Goal: Information Seeking & Learning: Learn about a topic

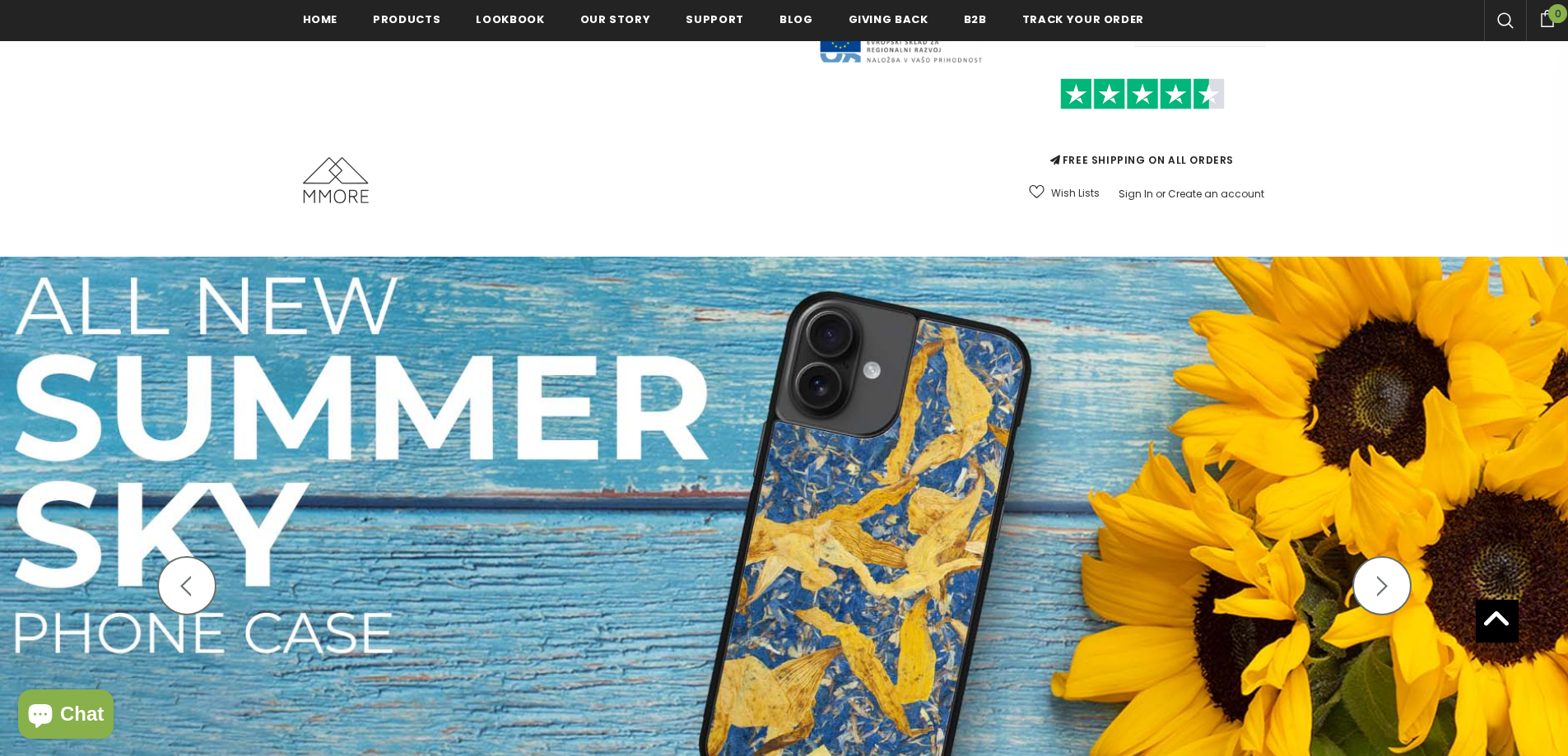
scroll to position [4, 0]
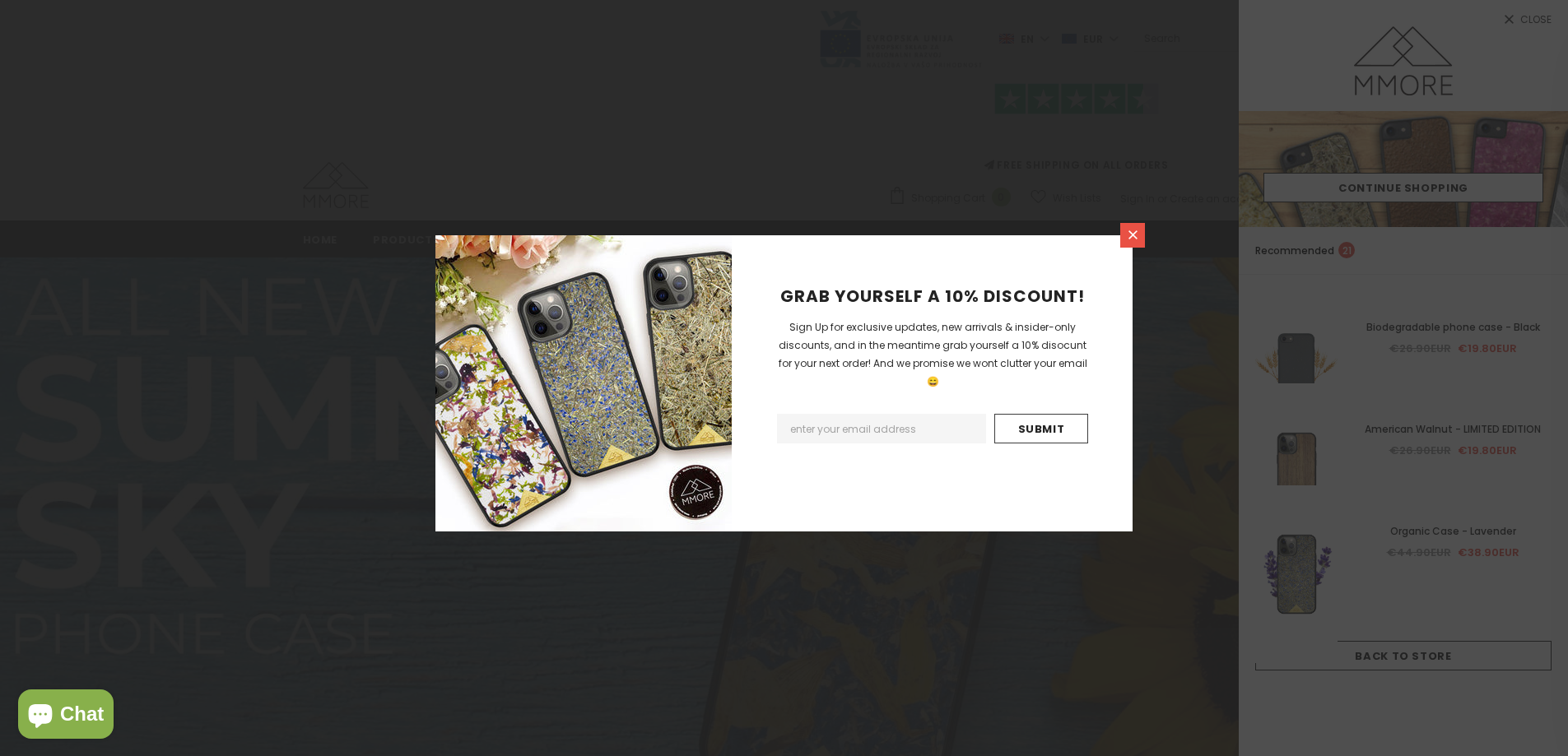
click at [1127, 234] on icon at bounding box center [1133, 235] width 14 height 14
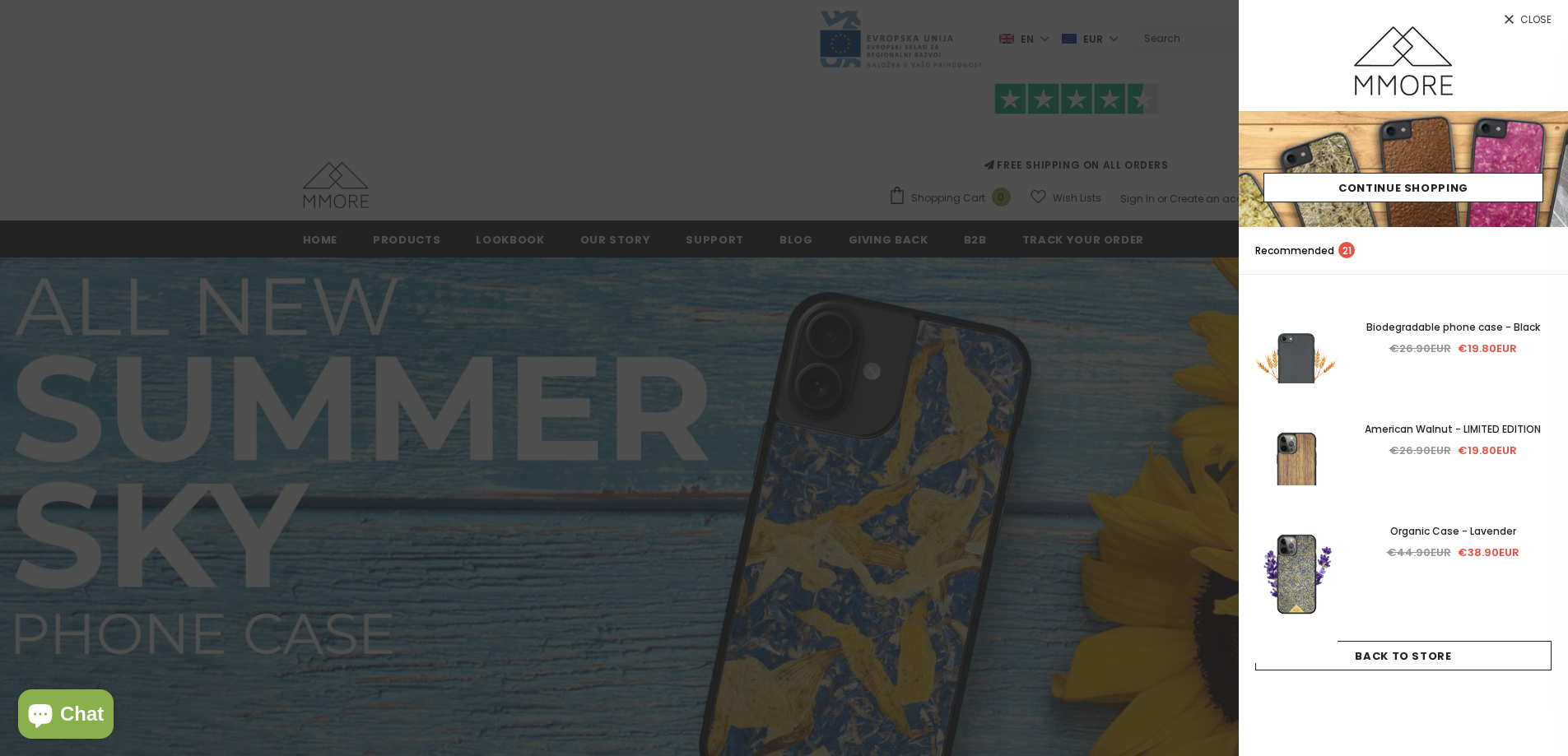
click at [1521, 18] on span "Close" at bounding box center [1536, 20] width 31 height 10
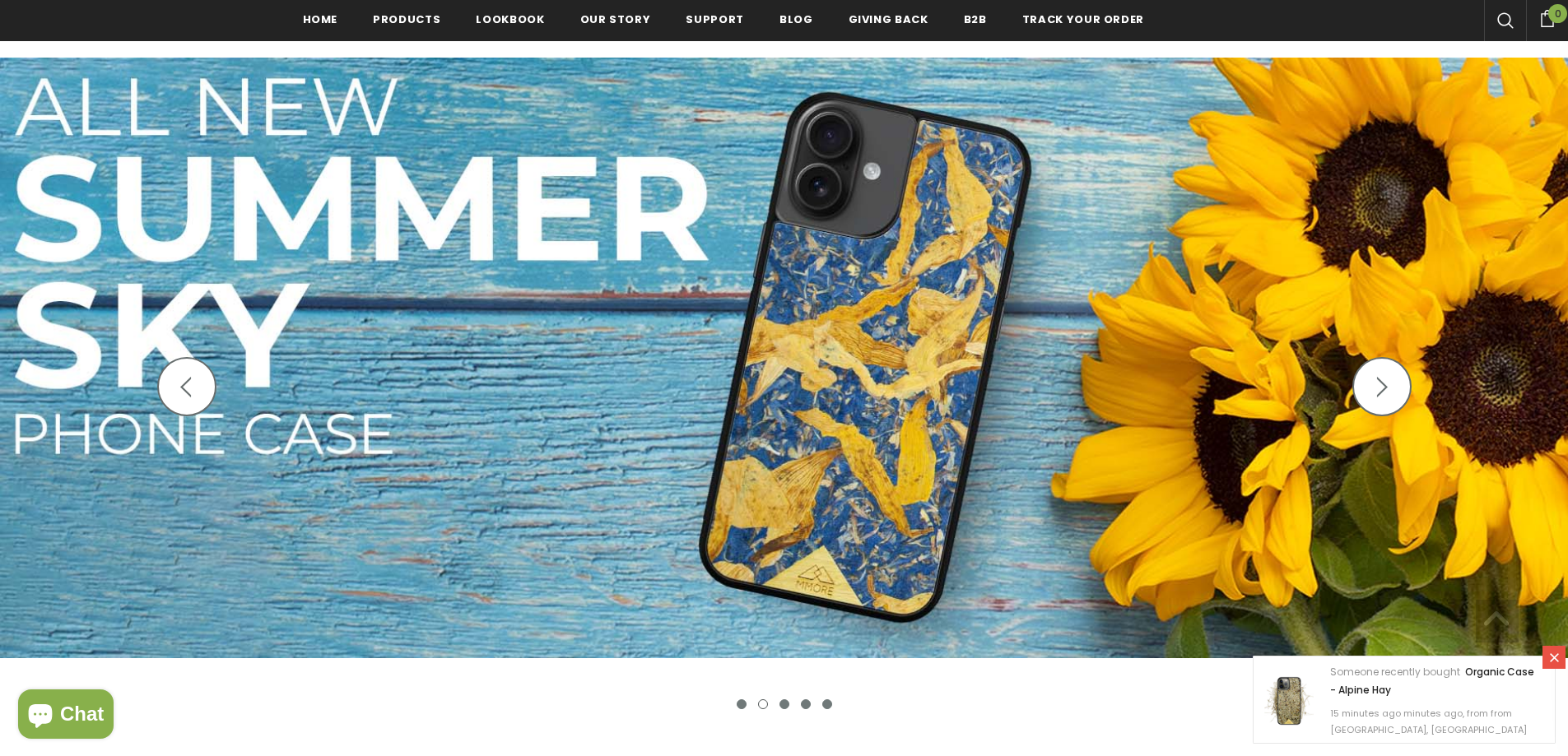
scroll to position [251, 0]
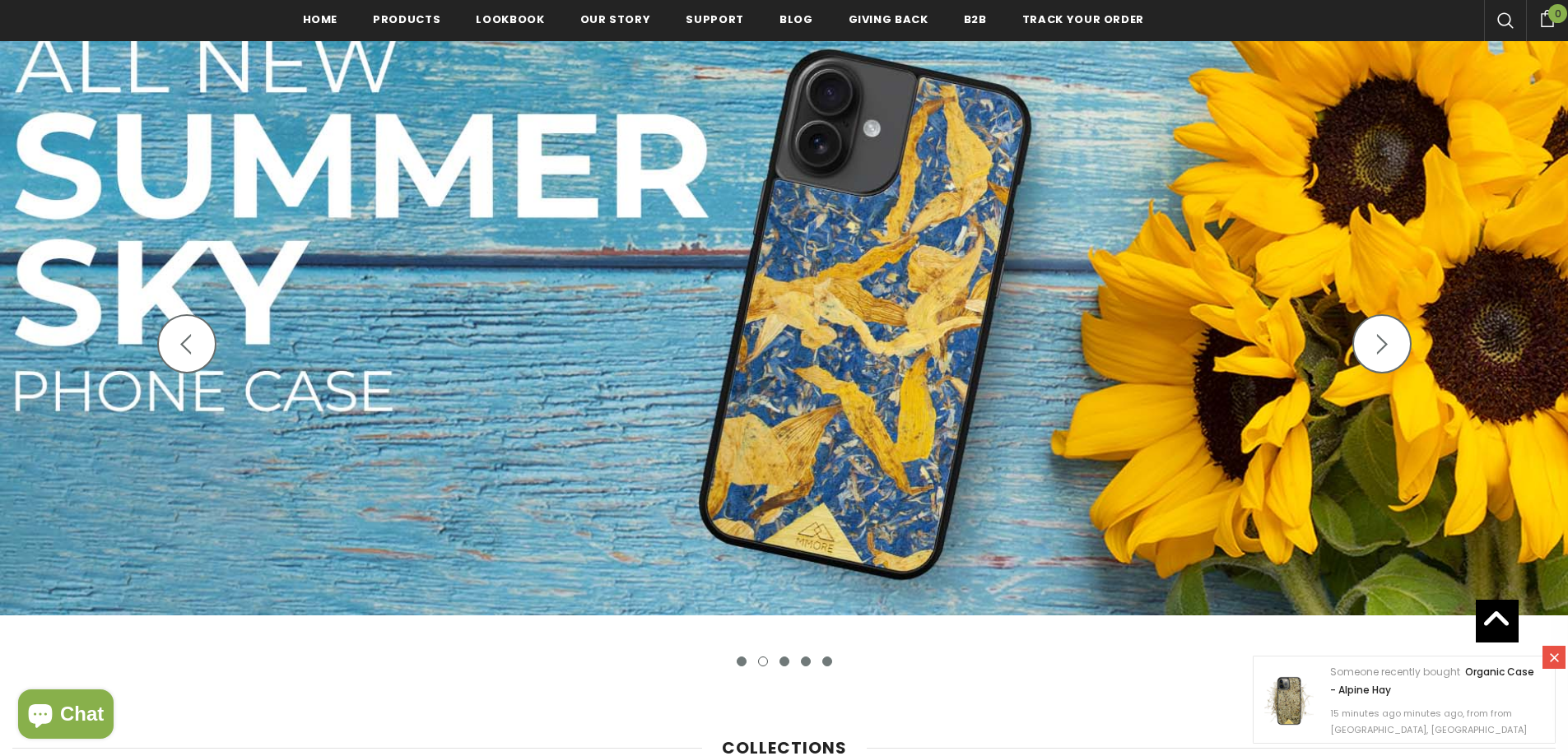
click at [743, 659] on button "1" at bounding box center [742, 662] width 10 height 10
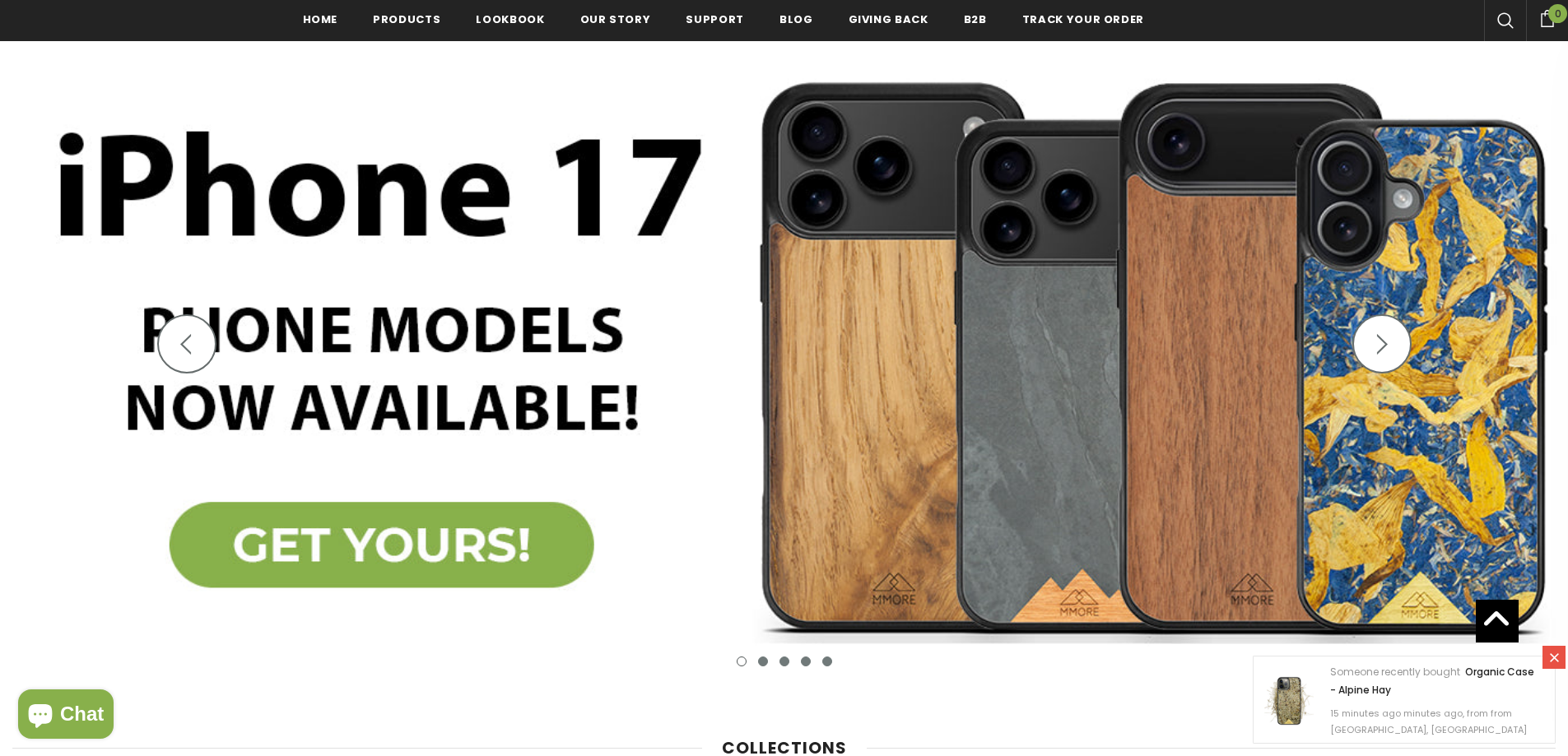
click at [963, 287] on img at bounding box center [784, 357] width 1568 height 686
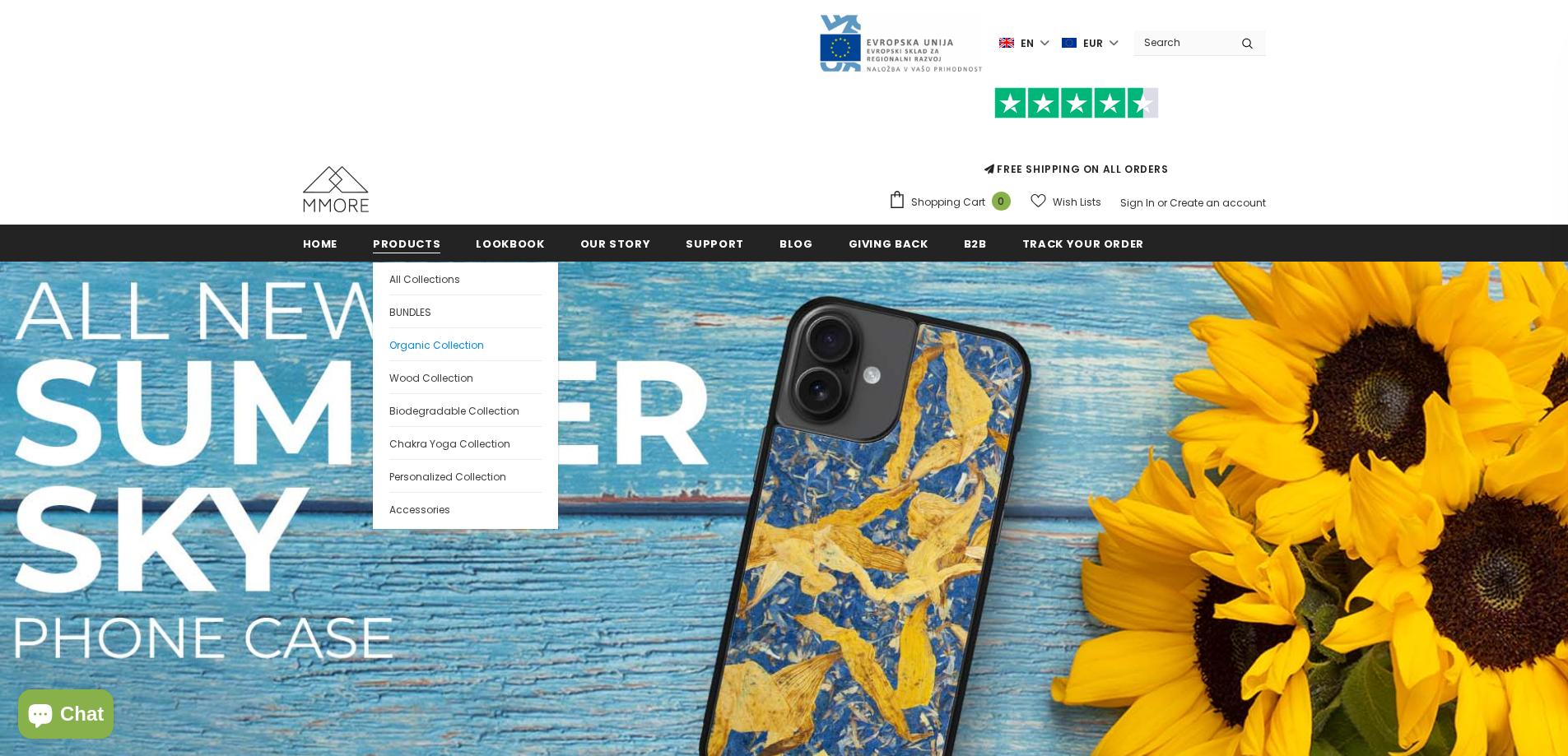
drag, startPoint x: 431, startPoint y: 343, endPoint x: 429, endPoint y: 358, distance: 15.1
click at [431, 343] on span "Organic Collection" at bounding box center [436, 345] width 94 height 14
click at [427, 380] on span "Wood Collection" at bounding box center [430, 378] width 84 height 14
click at [429, 410] on span "Biodegradable Collection" at bounding box center [454, 410] width 130 height 14
click at [440, 474] on span "Personalized Collection" at bounding box center [447, 476] width 117 height 14
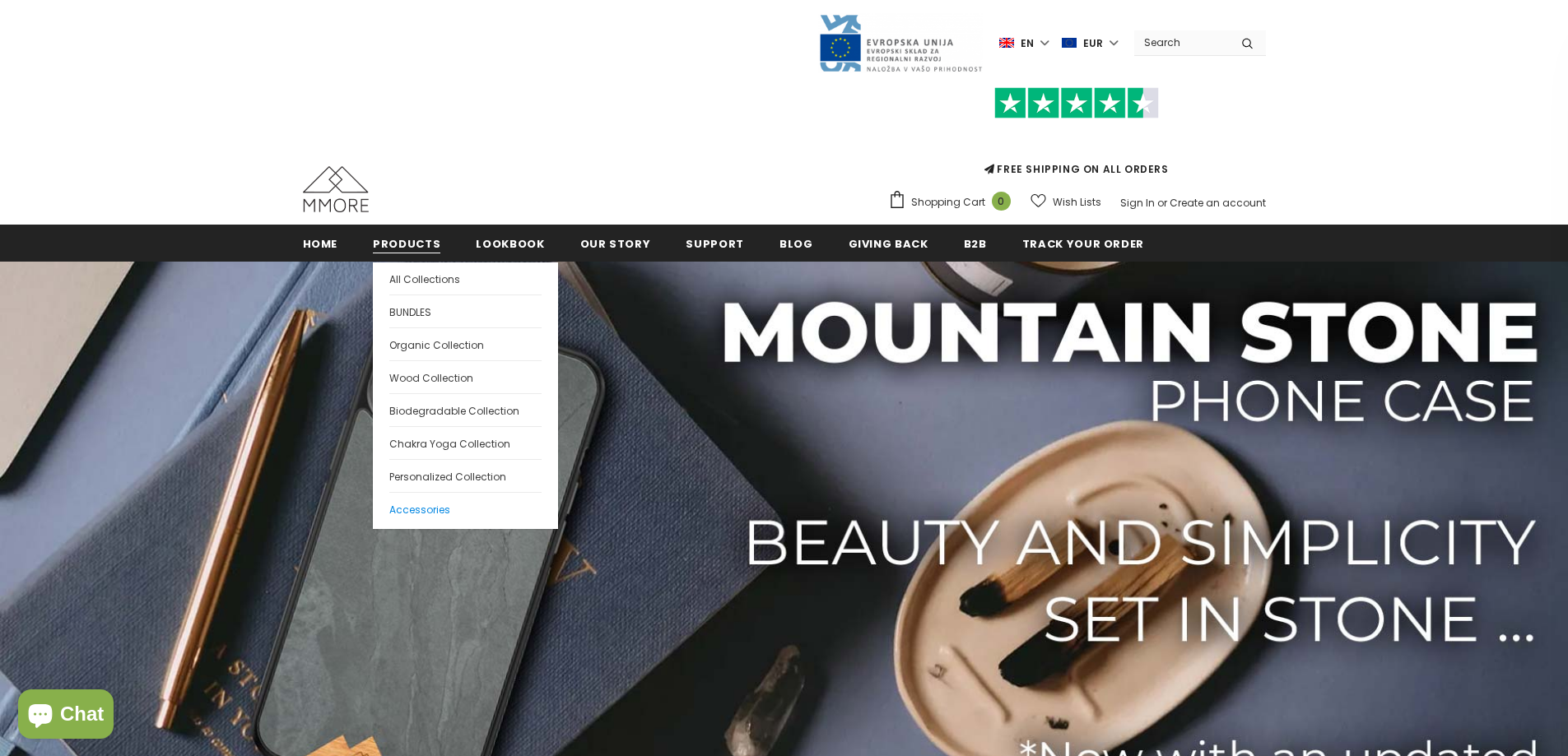
drag, startPoint x: 426, startPoint y: 511, endPoint x: 449, endPoint y: 500, distance: 25.5
click at [426, 510] on span "Accessories" at bounding box center [420, 510] width 61 height 14
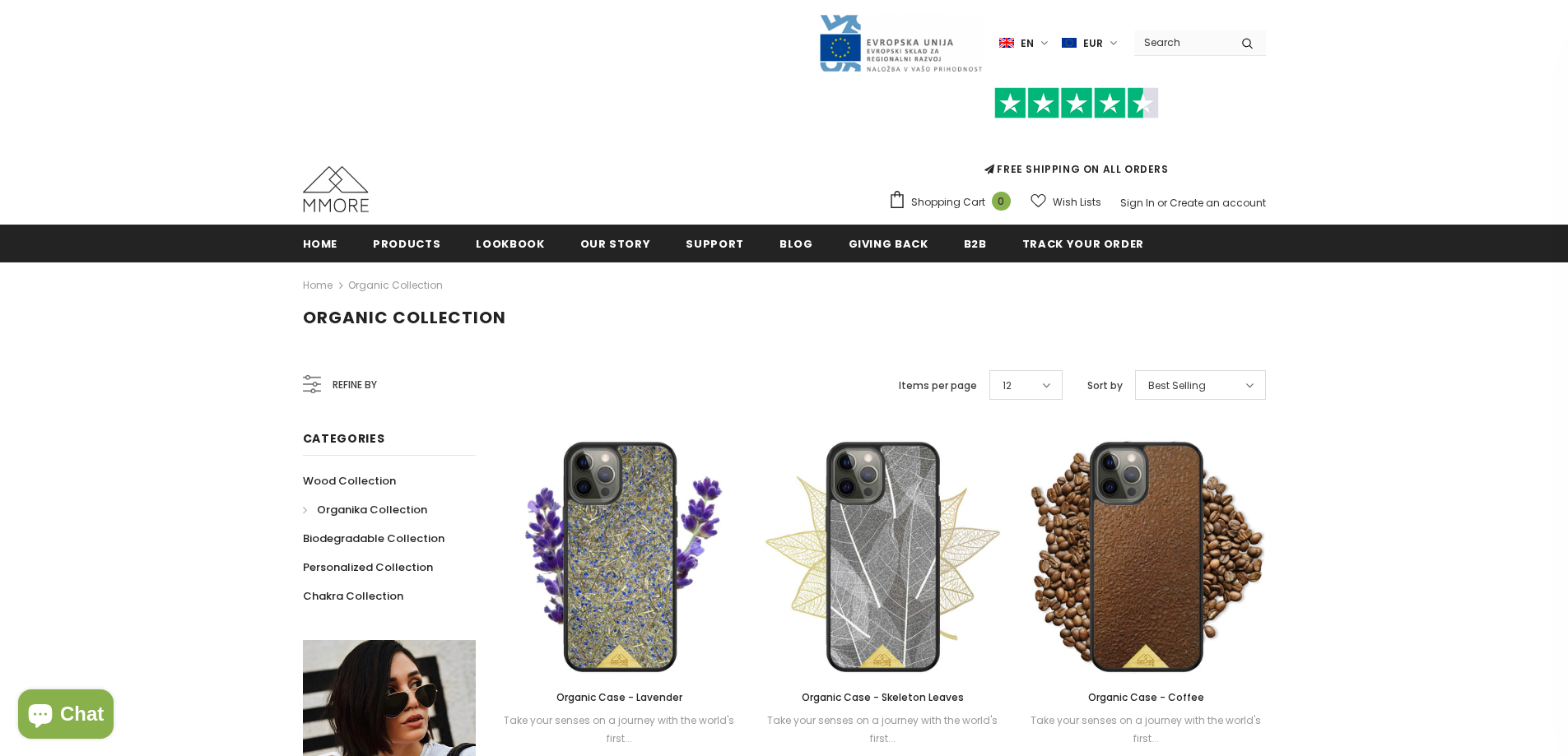
click at [459, 307] on span "Organic Collection" at bounding box center [404, 317] width 203 height 23
copy div "Organic Collection"
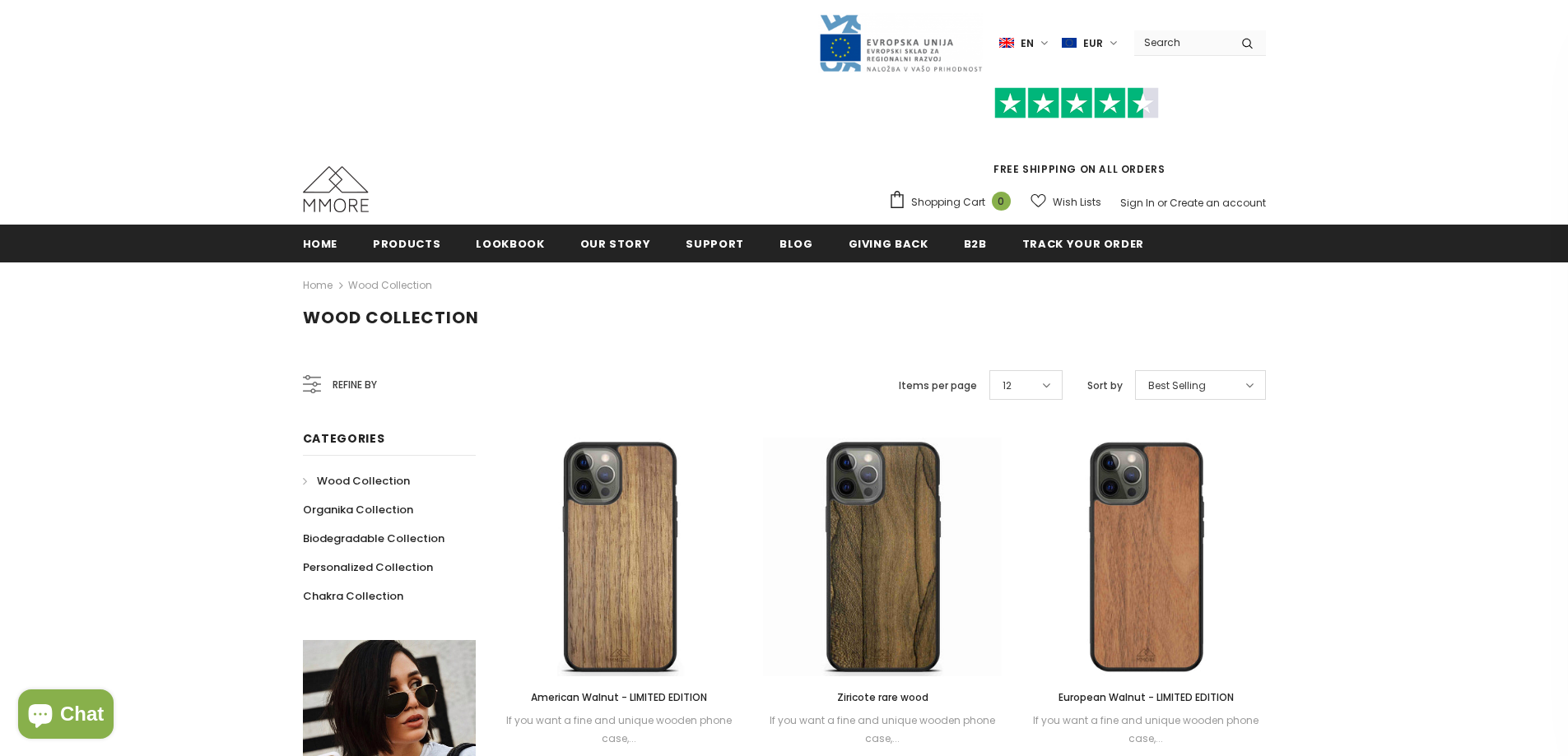
click at [308, 318] on h1 "Wood Collection" at bounding box center [784, 317] width 963 height 21
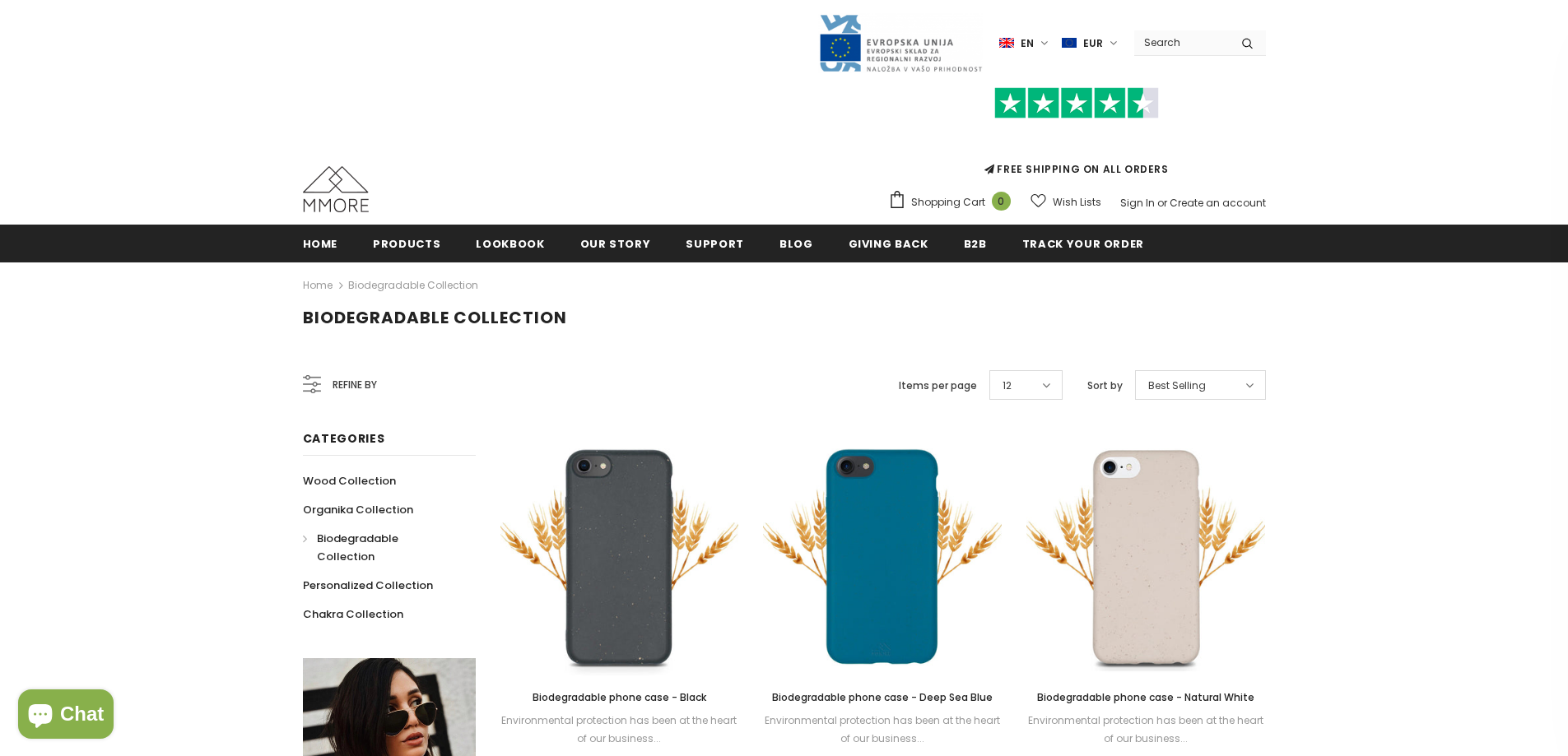
click at [535, 316] on span "Biodegradable Collection" at bounding box center [434, 317] width 264 height 23
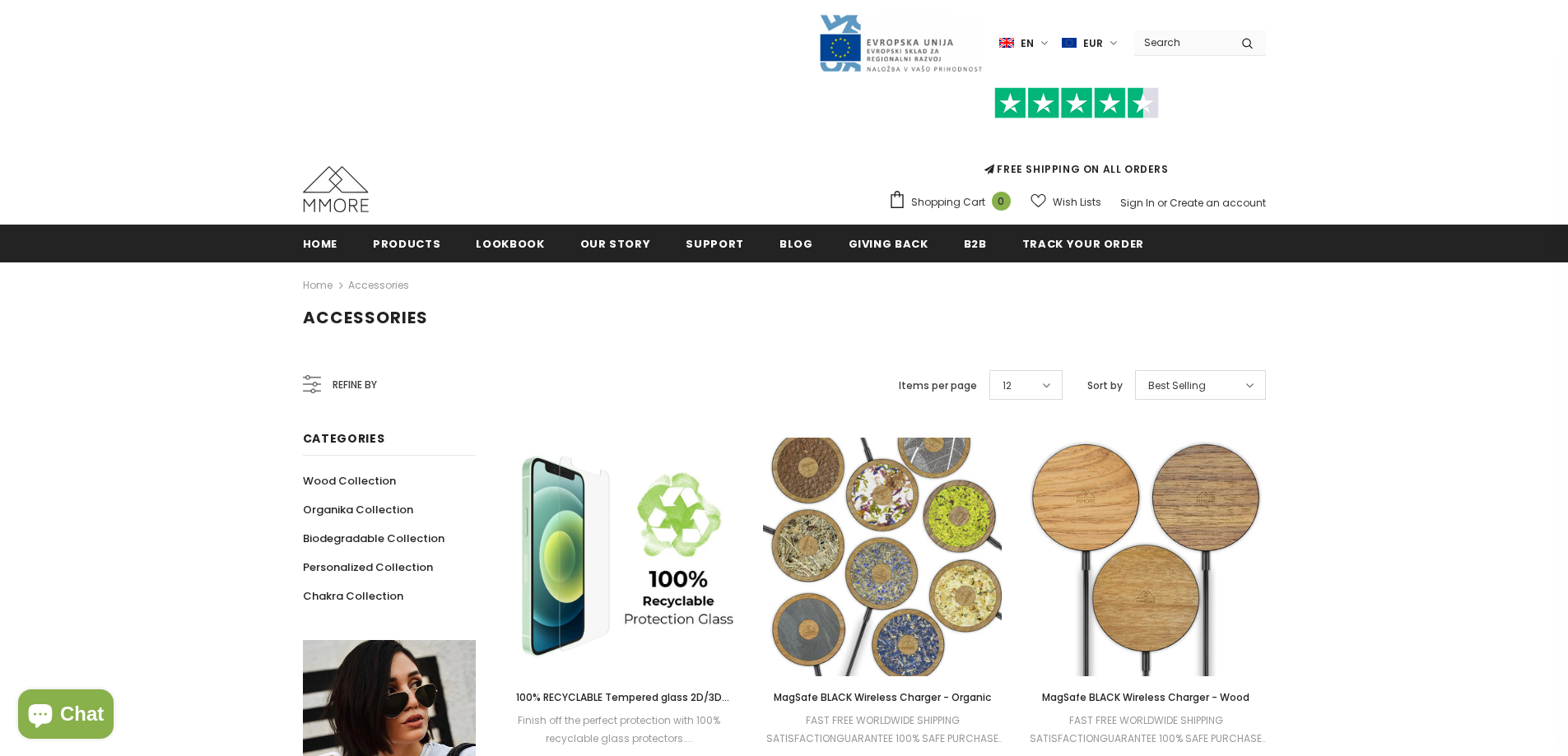
click at [394, 317] on span "Accessories" at bounding box center [364, 317] width 125 height 23
click at [393, 317] on span "Accessories" at bounding box center [364, 317] width 125 height 23
copy span "Accessories"
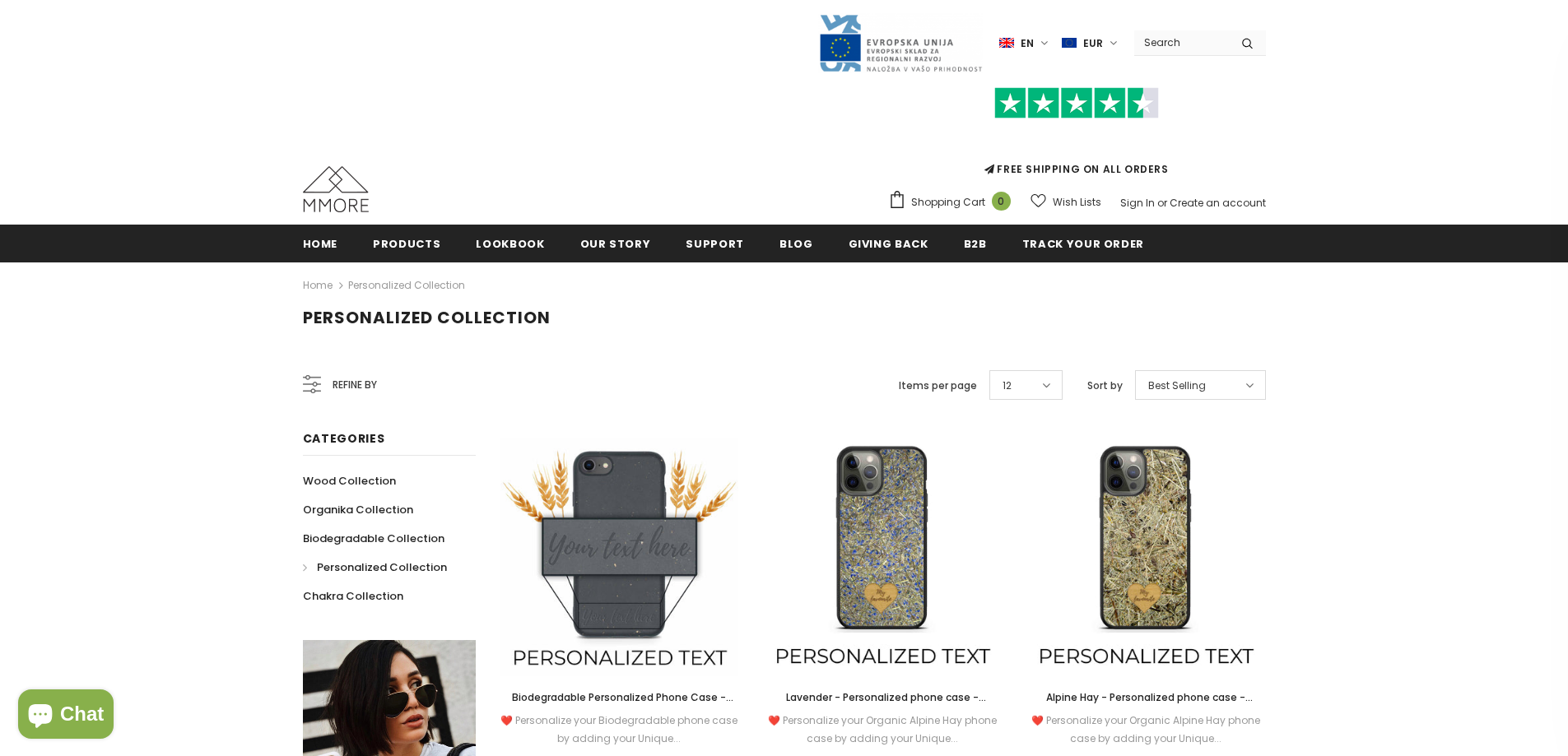
click at [434, 317] on span "Personalized Collection" at bounding box center [426, 317] width 248 height 23
click at [434, 318] on span "Personalized Collection" at bounding box center [426, 317] width 248 height 23
